Goal: Information Seeking & Learning: Learn about a topic

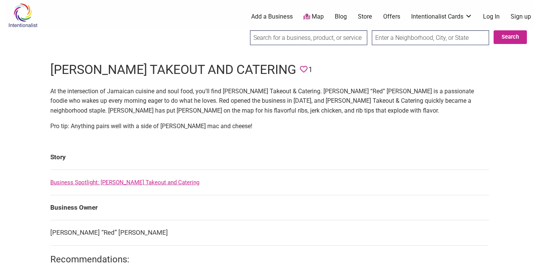
scroll to position [2, 0]
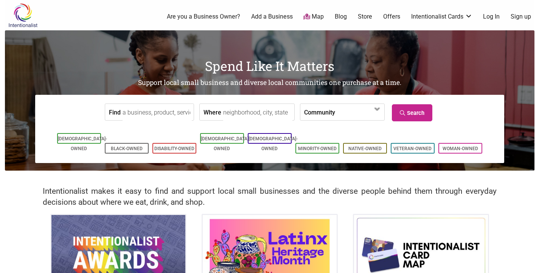
click at [168, 112] on input "Find" at bounding box center [157, 112] width 69 height 17
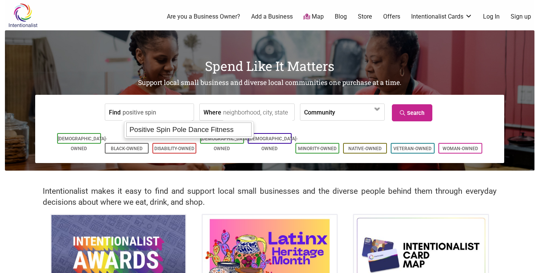
click at [171, 128] on div "Positive Spin Pole Dance Fitness" at bounding box center [188, 129] width 125 height 14
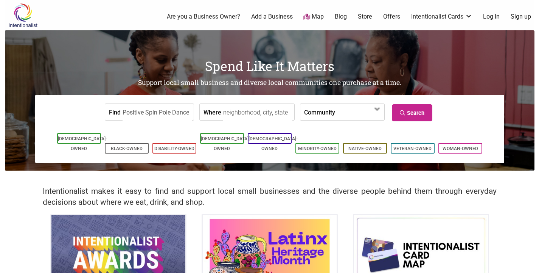
type input "Positive Spin Pole Dance Fitness"
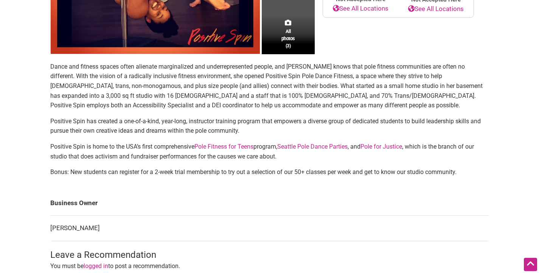
scroll to position [260, 0]
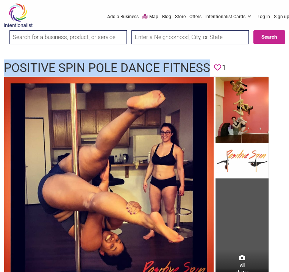
drag, startPoint x: 213, startPoint y: 66, endPoint x: 230, endPoint y: 182, distance: 117.1
click at [4, 70] on div "Positive Spin Pole Dance Fitness Favorite 1" at bounding box center [144, 67] width 289 height 17
copy h1 "Positive Spin Pole Dance Fitness"
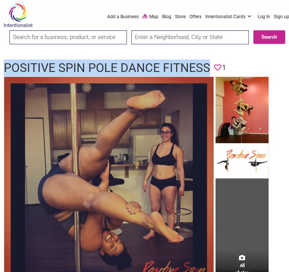
click at [186, 110] on img at bounding box center [108, 181] width 209 height 209
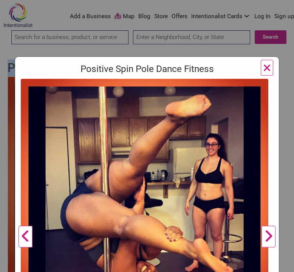
click at [263, 67] on span "×" at bounding box center [267, 68] width 8 height 18
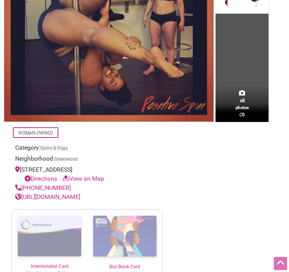
scroll to position [198, 0]
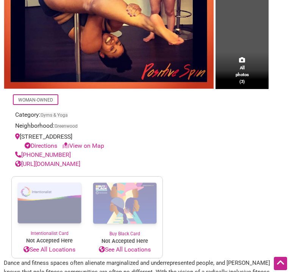
drag, startPoint x: 134, startPoint y: 165, endPoint x: 103, endPoint y: 160, distance: 31.0
click at [31, 166] on div "https://positivespinpoledance.com/" at bounding box center [87, 163] width 144 height 9
click at [120, 158] on div "(815) 823-2076" at bounding box center [87, 154] width 144 height 9
click at [80, 162] on link "https://positivespinpoledance.com/" at bounding box center [47, 163] width 65 height 7
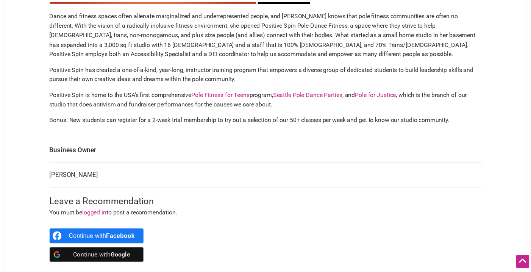
scroll to position [344, 0]
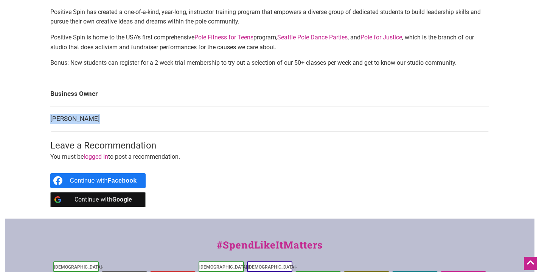
drag, startPoint x: 91, startPoint y: 118, endPoint x: 50, endPoint y: 118, distance: 40.9
click at [50, 118] on td "Alyssa Taubin" at bounding box center [269, 118] width 439 height 25
copy td "Alyssa Taubin"
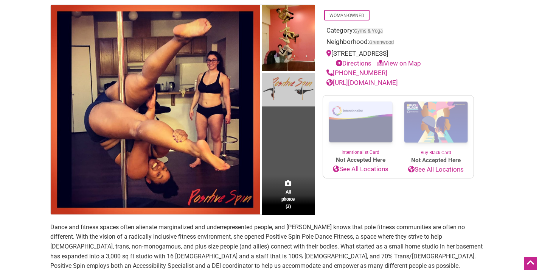
scroll to position [0, 0]
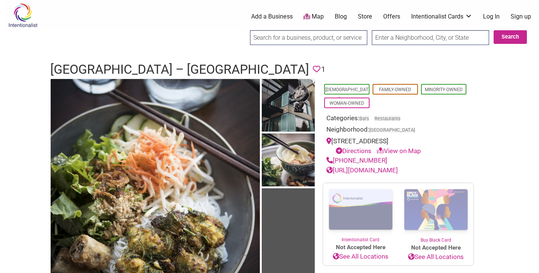
click at [297, 37] on input "search" at bounding box center [308, 37] width 117 height 15
type input "wisp"
drag, startPoint x: 125, startPoint y: 39, endPoint x: 73, endPoint y: 1, distance: 63.9
